Goal: Check status

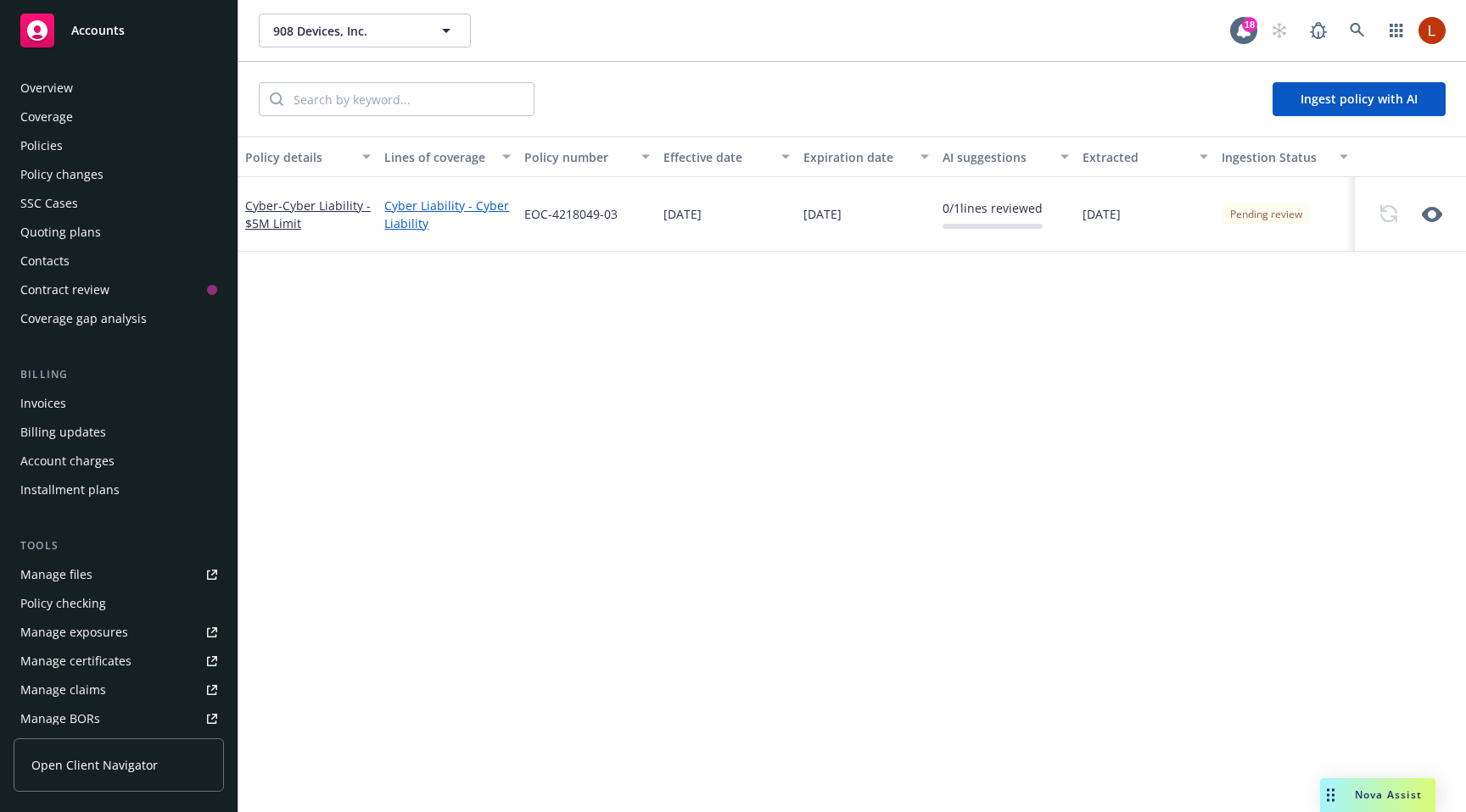
scroll to position [344, 0]
